Goal: Task Accomplishment & Management: Complete application form

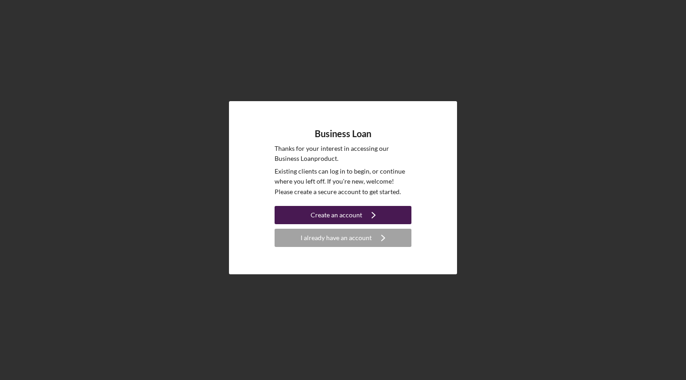
click at [374, 213] on icon "Icon/Navigate" at bounding box center [373, 215] width 23 height 23
